Goal: Task Accomplishment & Management: Use online tool/utility

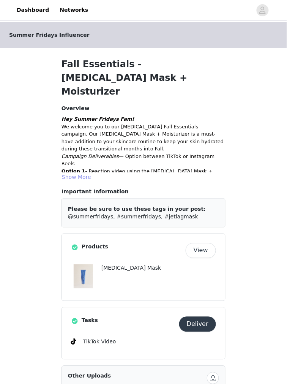
click at [83, 172] on button "Show More" at bounding box center [76, 176] width 30 height 9
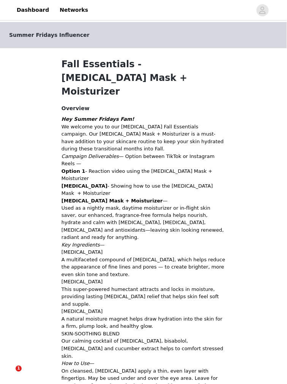
click at [210, 167] on p "Option 1 - Reaction video using the [MEDICAL_DATA] Mask + Moisturizer  [MEDICAL…" at bounding box center [143, 182] width 164 height 30
click at [199, 123] on p "We welcome you to our [MEDICAL_DATA] Fall Essentials campaign. Our [MEDICAL_DAT…" at bounding box center [143, 138] width 164 height 30
click at [195, 123] on p "We welcome you to our [MEDICAL_DATA] Fall Essentials campaign. Our [MEDICAL_DAT…" at bounding box center [143, 138] width 164 height 30
click at [200, 124] on p "We welcome you to our [MEDICAL_DATA] Fall Essentials campaign. Our [MEDICAL_DAT…" at bounding box center [143, 138] width 164 height 30
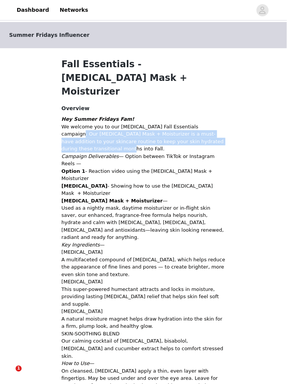
drag, startPoint x: 194, startPoint y: 126, endPoint x: 196, endPoint y: 112, distance: 13.8
click at [196, 123] on p "We welcome you to our [MEDICAL_DATA] Fall Essentials campaign. Our [MEDICAL_DAT…" at bounding box center [143, 138] width 164 height 30
copy p "et Lag Mask + Moisturizer is a must-have addition to your skincare routine to k…"
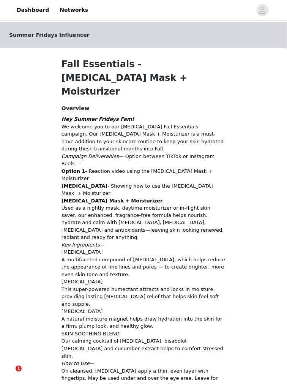
click at [91, 197] on p "[MEDICAL_DATA] Mask + Moisturizer — Used as a nightly mask, daytime moisturizer…" at bounding box center [143, 219] width 164 height 44
click at [154, 197] on p "[MEDICAL_DATA] Mask + Moisturizer — Used as a nightly mask, daytime moisturizer…" at bounding box center [143, 219] width 164 height 44
drag, startPoint x: 83, startPoint y: 164, endPoint x: 157, endPoint y: 162, distance: 73.6
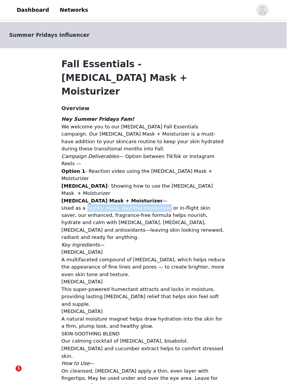
click at [157, 197] on p "[MEDICAL_DATA] Mask + Moisturizer — Used as a nightly mask, daytime moisturizer…" at bounding box center [143, 219] width 164 height 44
copy p "nightly mask, daytime moisturizer"
click at [142, 128] on p "We welcome you to our [MEDICAL_DATA] Fall Essentials campaign. Our [MEDICAL_DAT…" at bounding box center [143, 138] width 164 height 30
click at [121, 167] on p "Option 1 - Reaction video using the [MEDICAL_DATA] Mask + Moisturizer  [MEDICAL…" at bounding box center [143, 182] width 164 height 30
drag, startPoint x: 85, startPoint y: 172, endPoint x: 166, endPoint y: 172, distance: 81.2
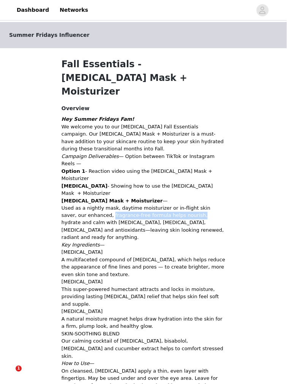
click at [166, 197] on p "[MEDICAL_DATA] Mask + Moisturizer — Used as a nightly mask, daytime moisturizer…" at bounding box center [143, 219] width 164 height 44
copy p "fragrance-free formula helps [PERSON_NAME],"
click at [179, 167] on p "Option 1 - Reaction video using the [MEDICAL_DATA] Mask + Moisturizer  [MEDICAL…" at bounding box center [143, 182] width 164 height 30
click at [170, 197] on p "[MEDICAL_DATA] Mask + Moisturizer — Used as a nightly mask, daytime moisturizer…" at bounding box center [143, 219] width 164 height 44
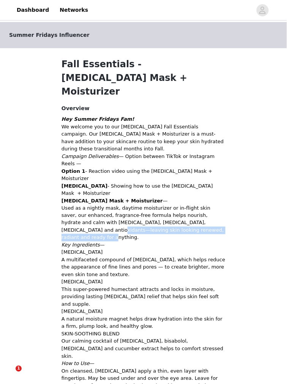
drag, startPoint x: 184, startPoint y: 179, endPoint x: 184, endPoint y: 189, distance: 9.9
click at [184, 197] on p "[MEDICAL_DATA] Mask + Moisturizer — Used as a nightly mask, daytime moisturizer…" at bounding box center [143, 219] width 164 height 44
copy p "leaving skin looking renewed, radiant and ready for anything."
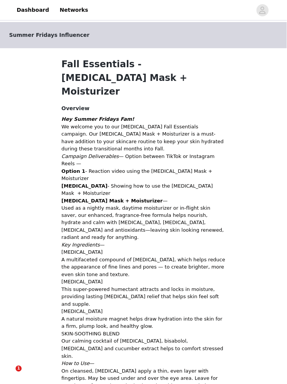
click at [146, 249] on p "[MEDICAL_DATA] A multifaceted compound of [MEDICAL_DATA], which helps reduce th…" at bounding box center [143, 264] width 164 height 30
click at [147, 167] on p "Option 1 - Reaction video using the [MEDICAL_DATA] Mask + Moisturizer  [MEDICAL…" at bounding box center [143, 182] width 164 height 30
